Goal: Task Accomplishment & Management: Use online tool/utility

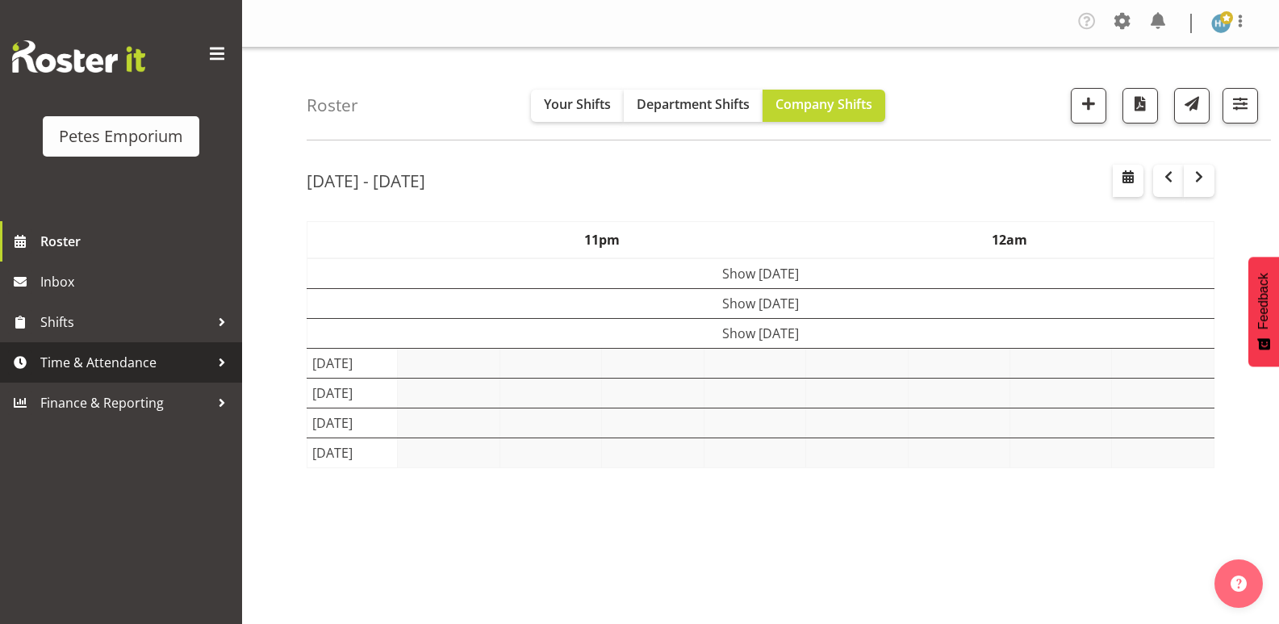
click at [131, 368] on span "Time & Attendance" at bounding box center [125, 362] width 170 height 24
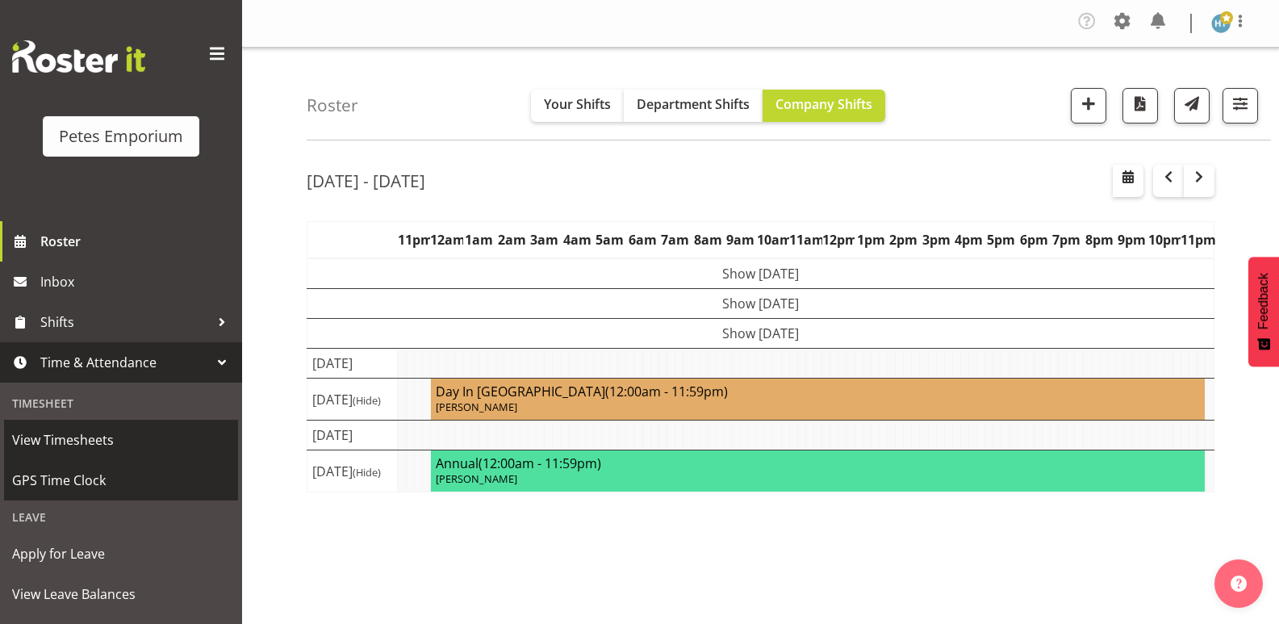
click at [92, 474] on span "GPS Time Clock" at bounding box center [121, 480] width 218 height 24
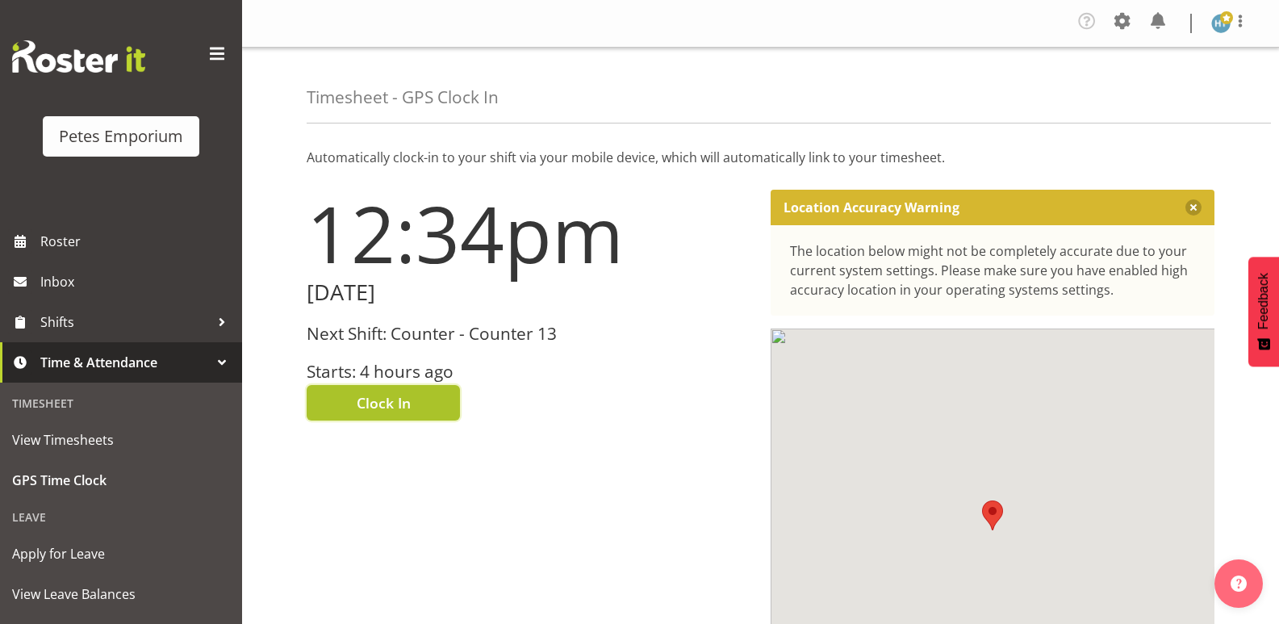
click at [387, 397] on span "Clock In" at bounding box center [384, 402] width 54 height 21
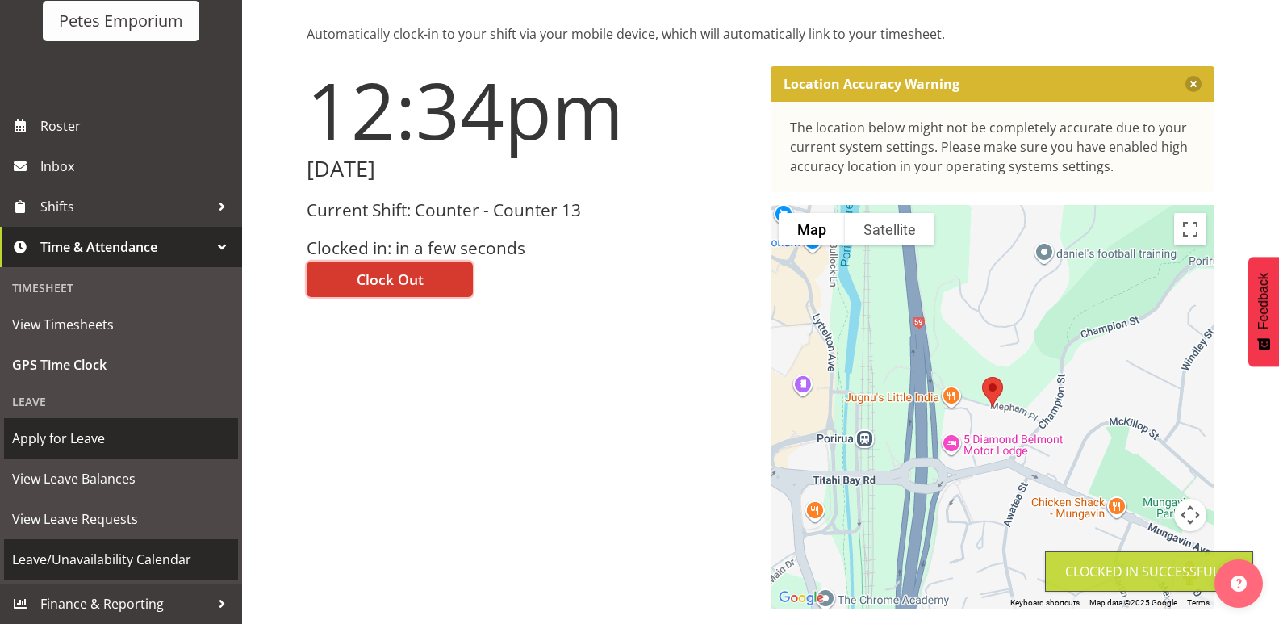
scroll to position [161, 0]
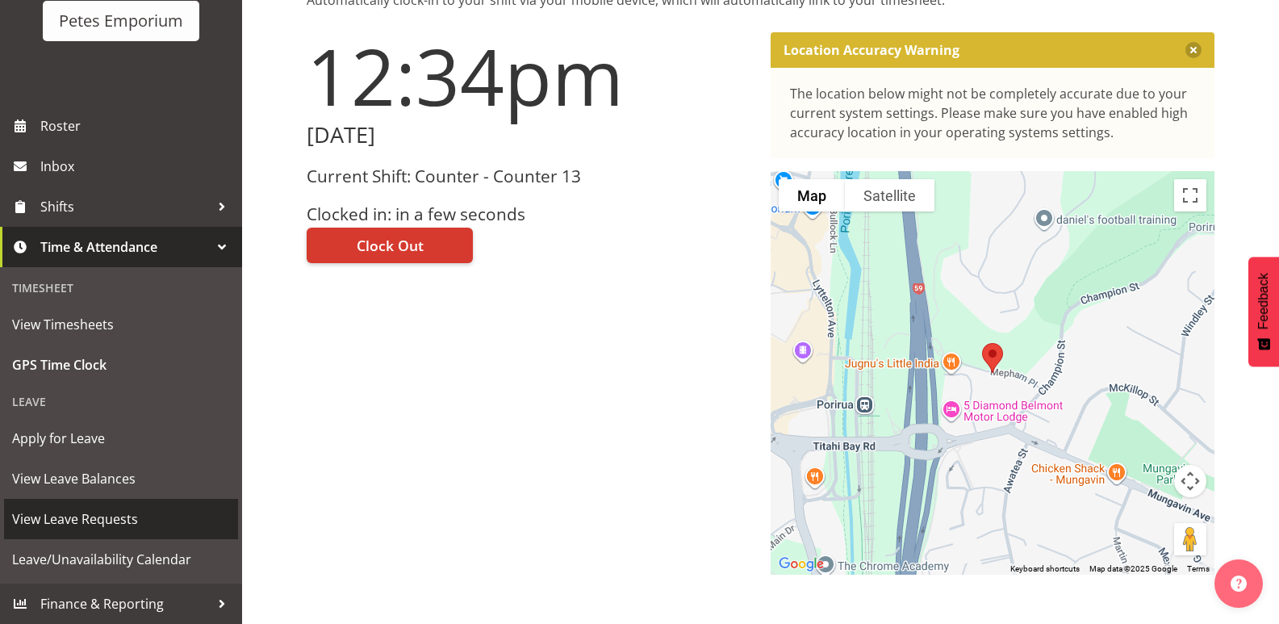
click at [93, 521] on span "View Leave Requests" at bounding box center [121, 519] width 218 height 24
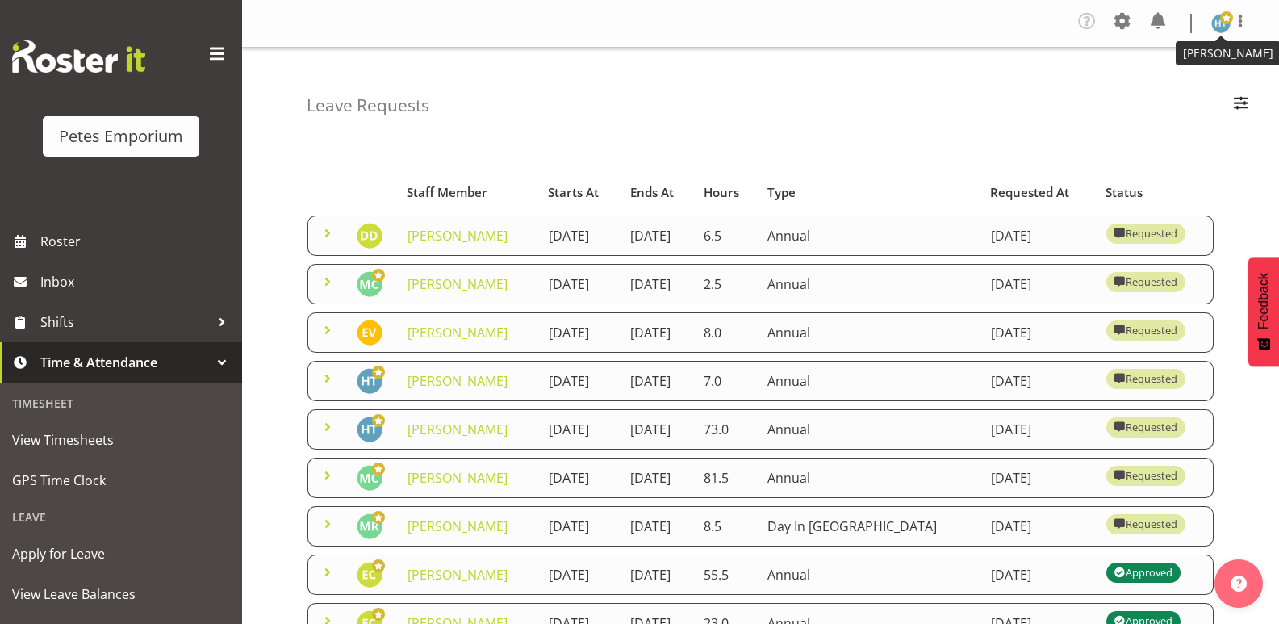
click at [1217, 24] on img at bounding box center [1221, 23] width 19 height 19
click at [1146, 94] on link "Log Out" at bounding box center [1172, 88] width 155 height 29
